Goal: Check status

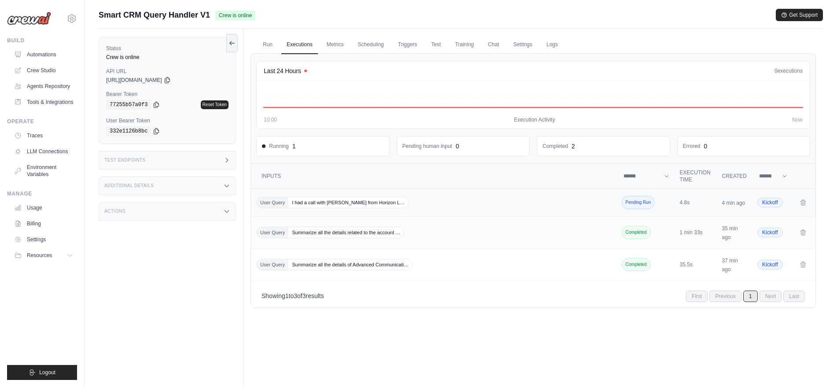
click at [367, 202] on span "I had a call with [PERSON_NAME] from Horizon L…" at bounding box center [348, 202] width 120 height 11
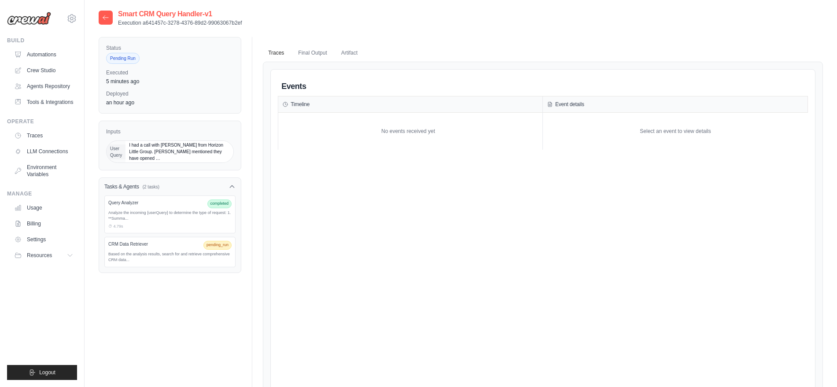
scroll to position [9, 0]
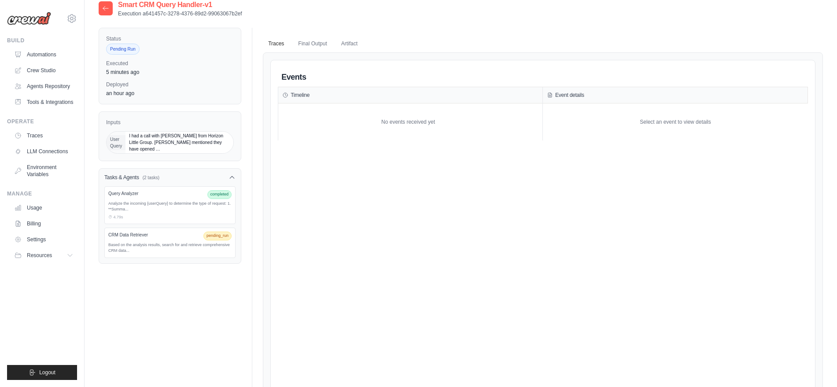
click at [153, 212] on div "Query Analyzer completed Analyze the incoming {userQuery} to determine the type…" at bounding box center [169, 205] width 131 height 38
click at [204, 196] on div "Query Analyzer completed" at bounding box center [169, 194] width 123 height 9
click at [231, 195] on span "completed" at bounding box center [219, 194] width 25 height 9
drag, startPoint x: 231, startPoint y: 195, endPoint x: 154, endPoint y: 125, distance: 102.8
click at [154, 125] on div "Status Pending Run Executed 5 minutes ago Deployed an hour ago Inputs User Quer…" at bounding box center [170, 146] width 143 height 236
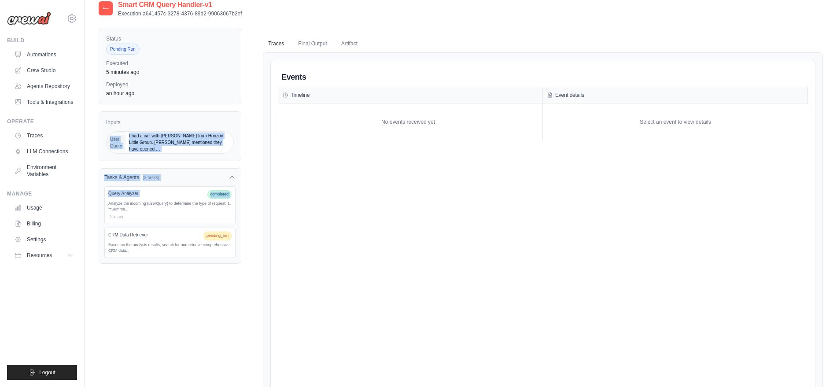
click at [162, 141] on span "I had a call with [PERSON_NAME] from Horizon Little Group. [PERSON_NAME] mentio…" at bounding box center [179, 143] width 108 height 22
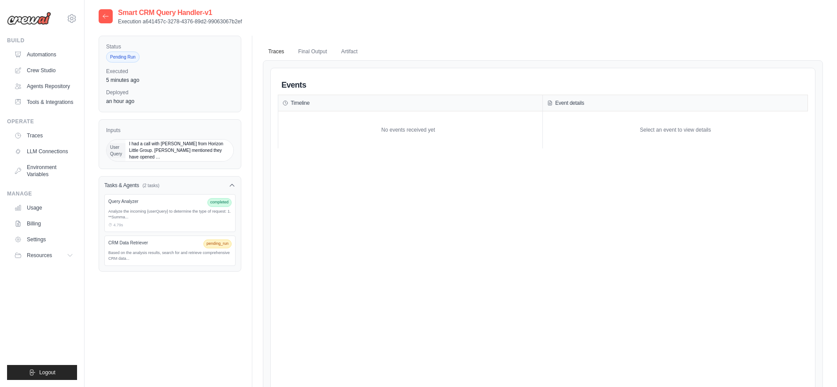
scroll to position [0, 0]
click at [324, 56] on button "Final Output" at bounding box center [312, 52] width 39 height 18
click at [355, 57] on button "Artifact" at bounding box center [349, 52] width 27 height 18
click at [284, 54] on button "Traces" at bounding box center [276, 52] width 26 height 18
click at [101, 23] on div at bounding box center [106, 17] width 14 height 14
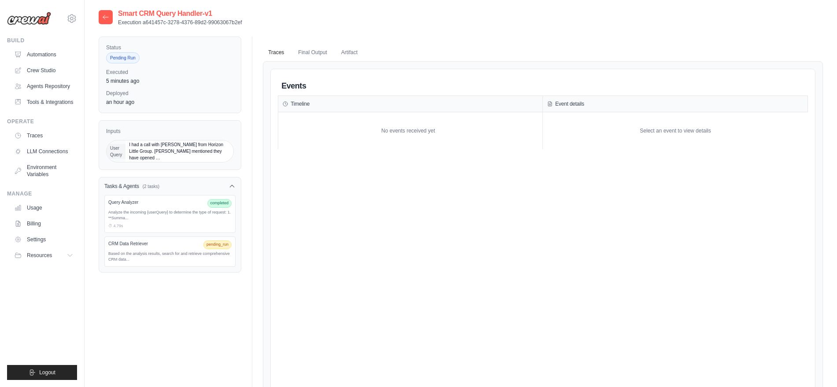
click at [107, 17] on icon at bounding box center [105, 17] width 5 height 4
